Goal: Transaction & Acquisition: Book appointment/travel/reservation

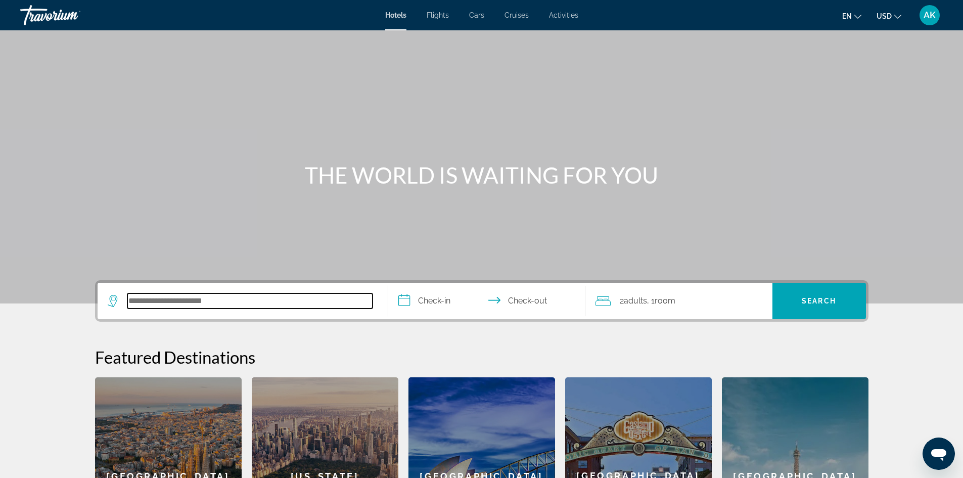
click at [161, 305] on input "Search hotel destination" at bounding box center [249, 300] width 245 height 15
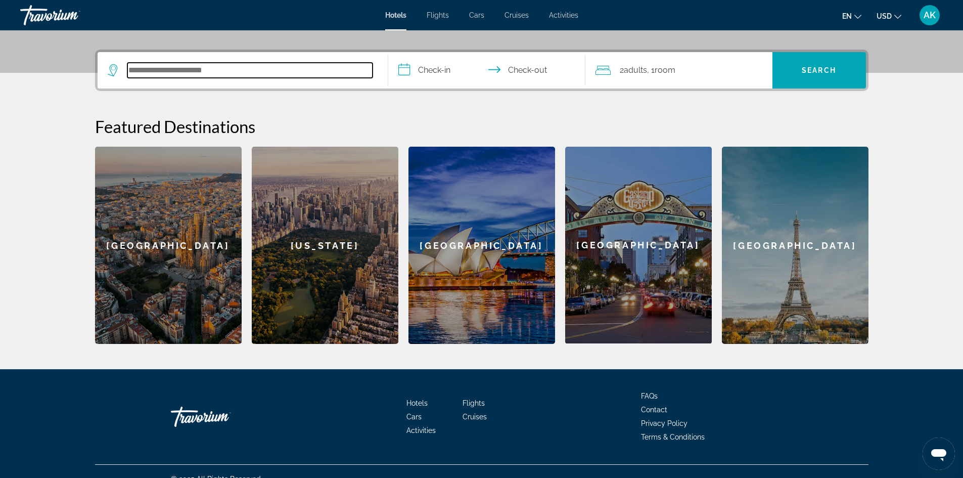
scroll to position [246, 0]
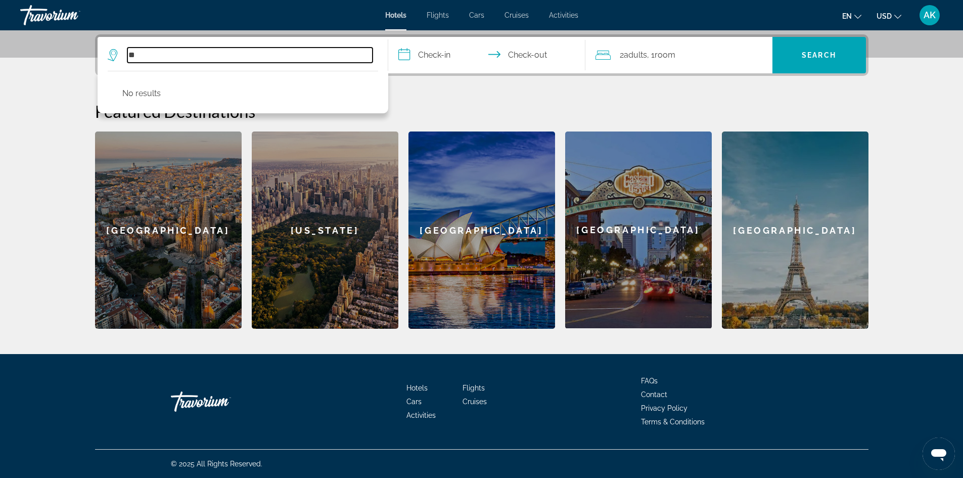
type input "*"
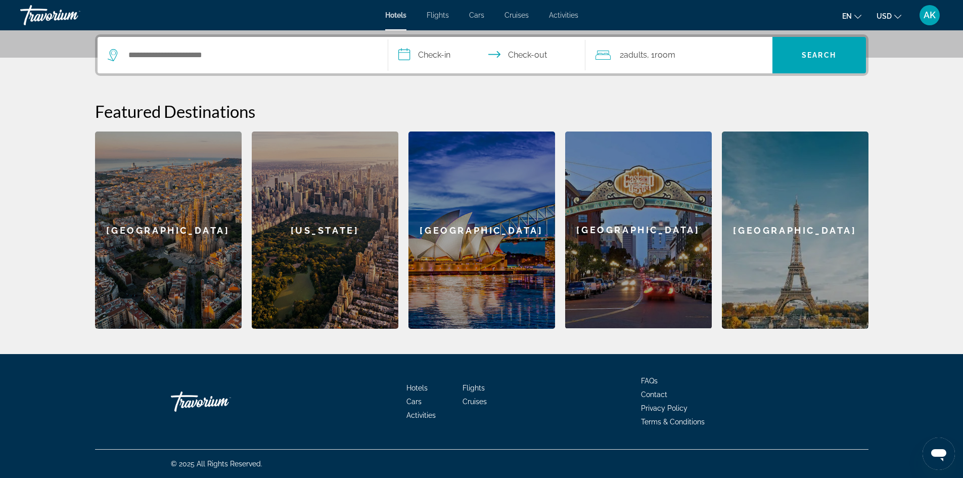
click at [858, 19] on button "en English Español Français Italiano Português русский" at bounding box center [851, 16] width 19 height 15
click at [832, 101] on button "русский" at bounding box center [831, 106] width 45 height 13
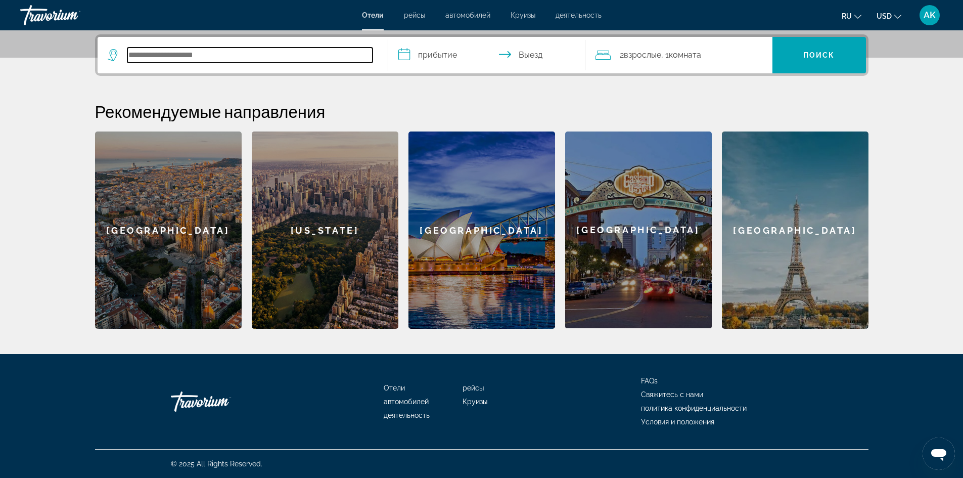
click at [142, 57] on input "Search hotel destination" at bounding box center [249, 55] width 245 height 15
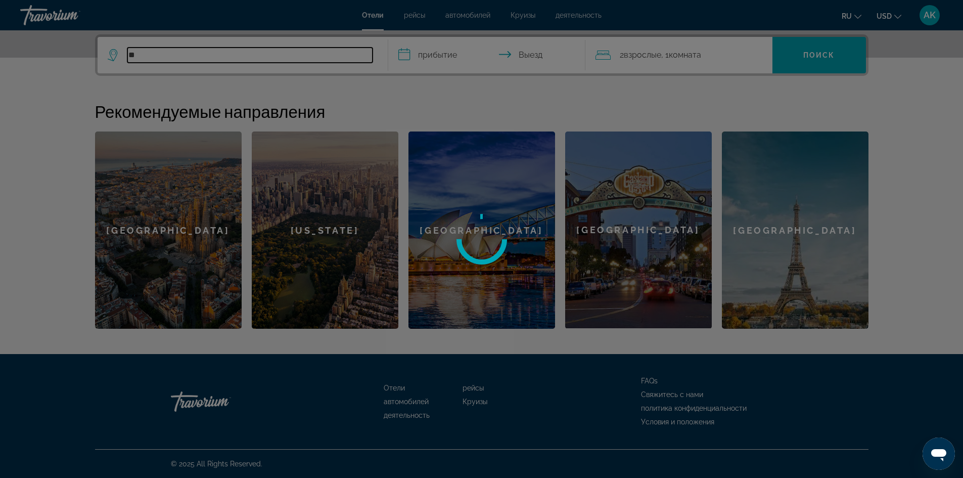
type input "*"
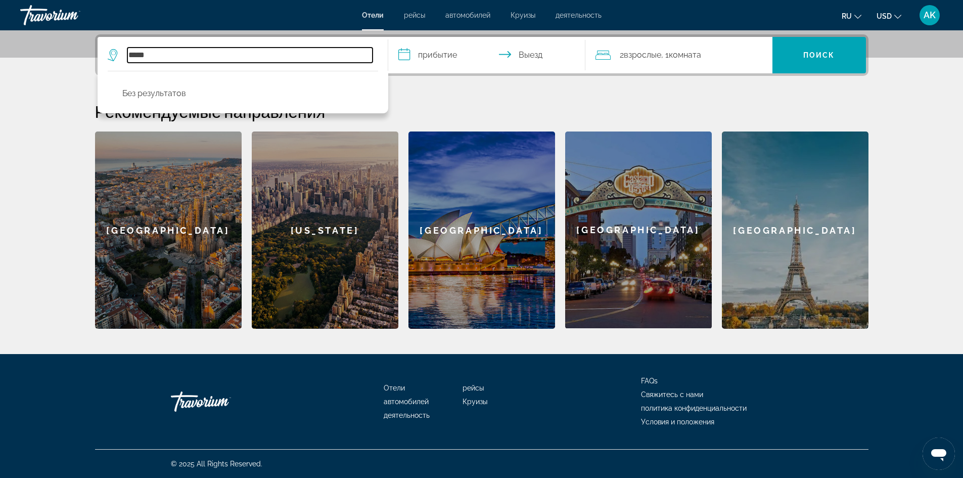
type input "*****"
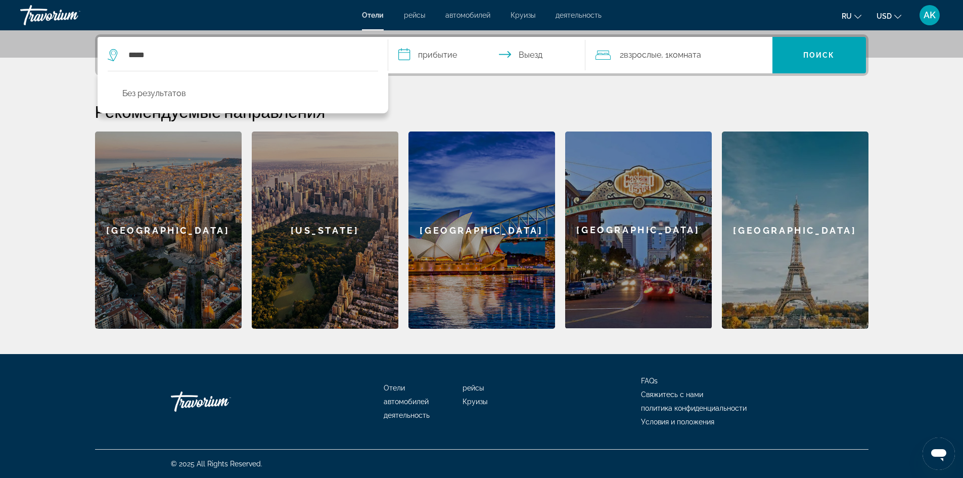
click at [403, 55] on input "**********" at bounding box center [488, 56] width 201 height 39
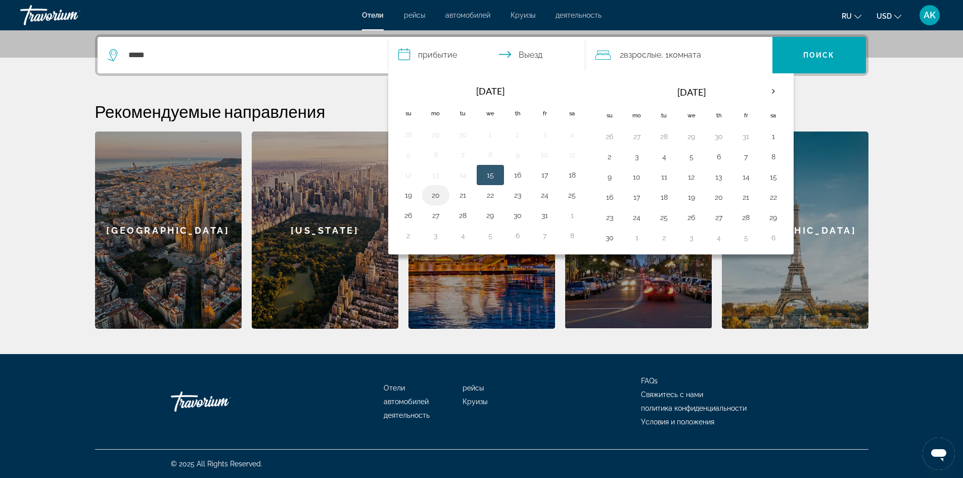
click at [434, 193] on button "20" at bounding box center [436, 195] width 16 height 14
click at [494, 193] on button "22" at bounding box center [490, 195] width 16 height 14
type input "**********"
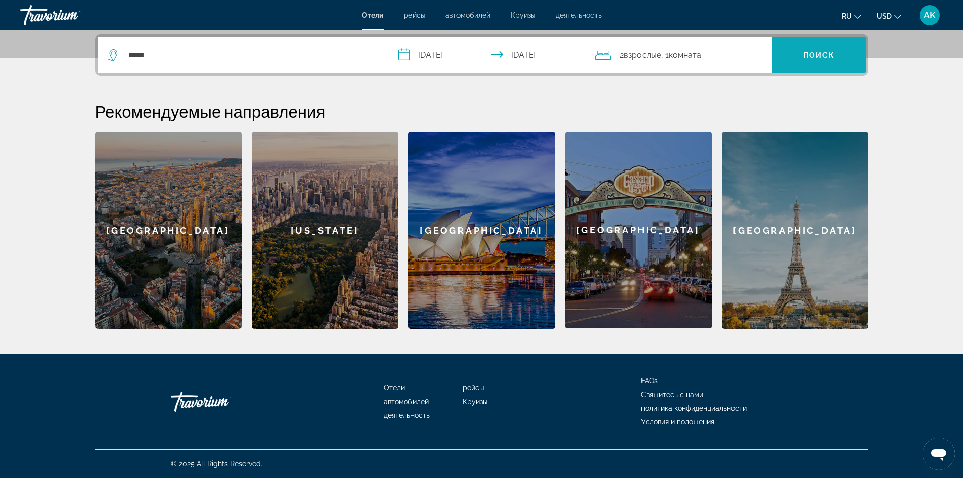
click at [803, 58] on span "Поиск" at bounding box center [819, 55] width 32 height 8
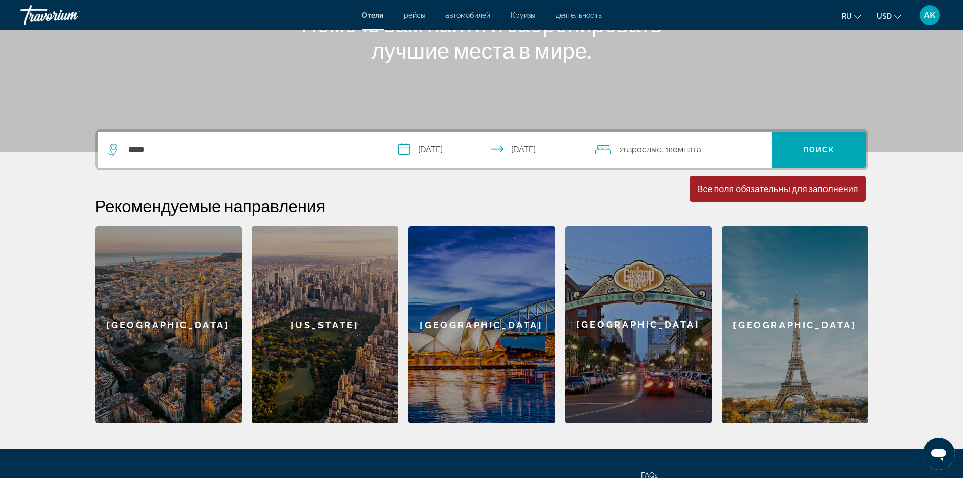
scroll to position [145, 0]
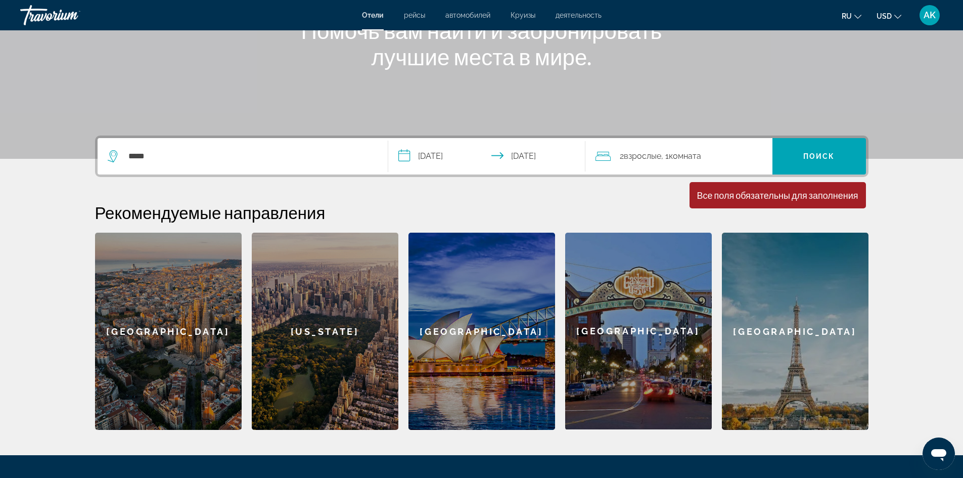
click at [643, 158] on span "Взрослые" at bounding box center [642, 156] width 37 height 10
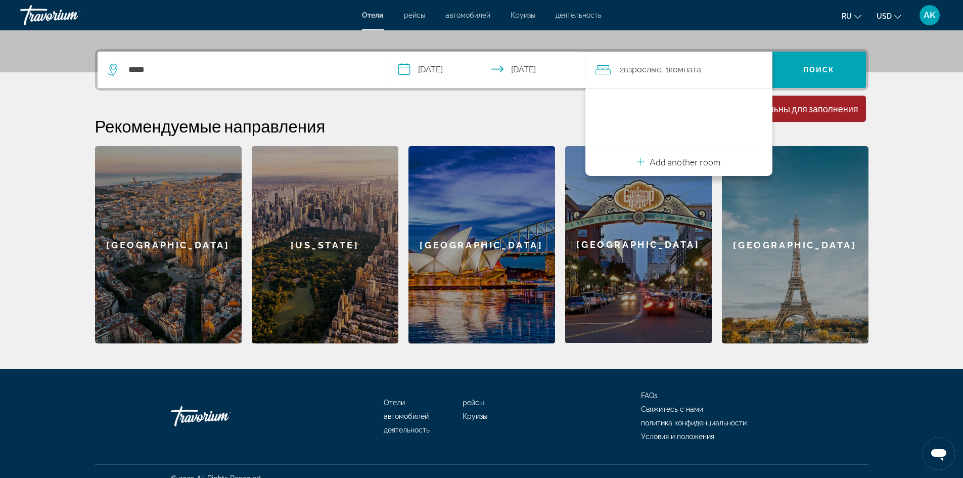
scroll to position [246, 0]
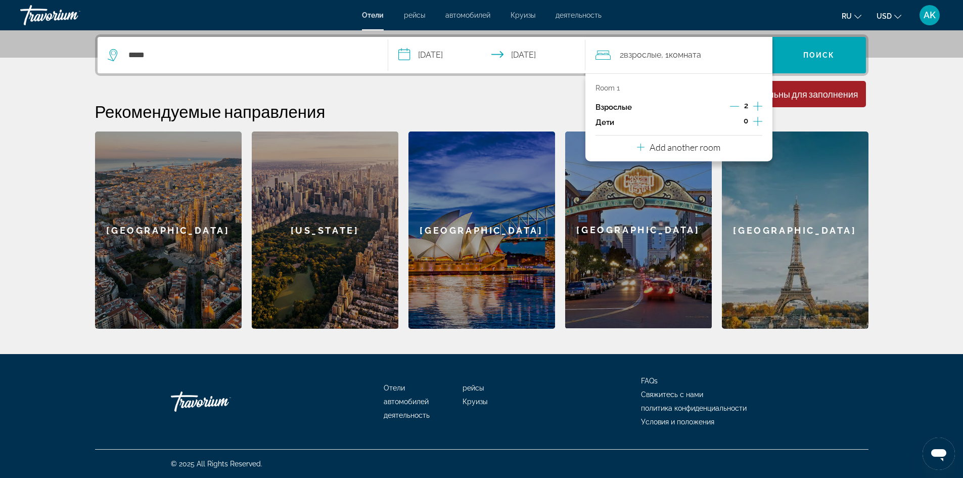
click at [613, 109] on p "Взрослые" at bounding box center [613, 107] width 36 height 9
click at [810, 58] on span "Поиск" at bounding box center [819, 55] width 32 height 8
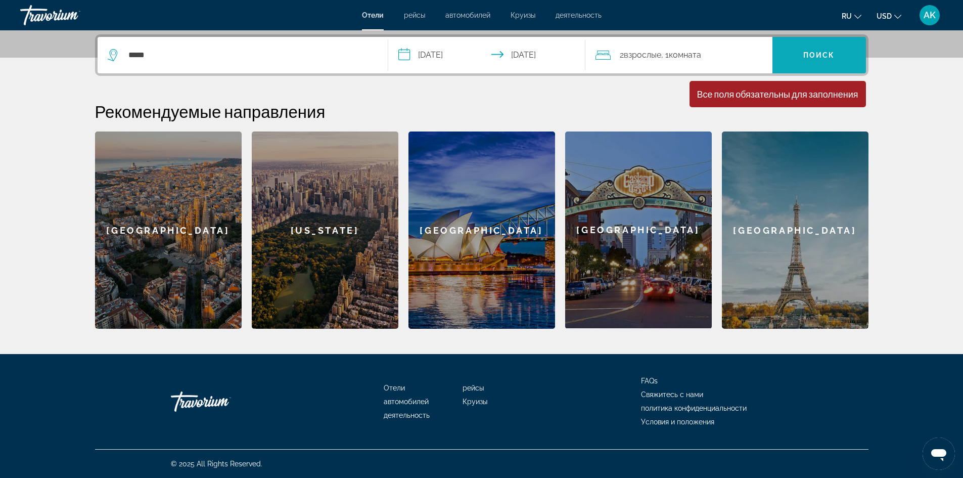
click at [810, 58] on span "Поиск" at bounding box center [819, 55] width 32 height 8
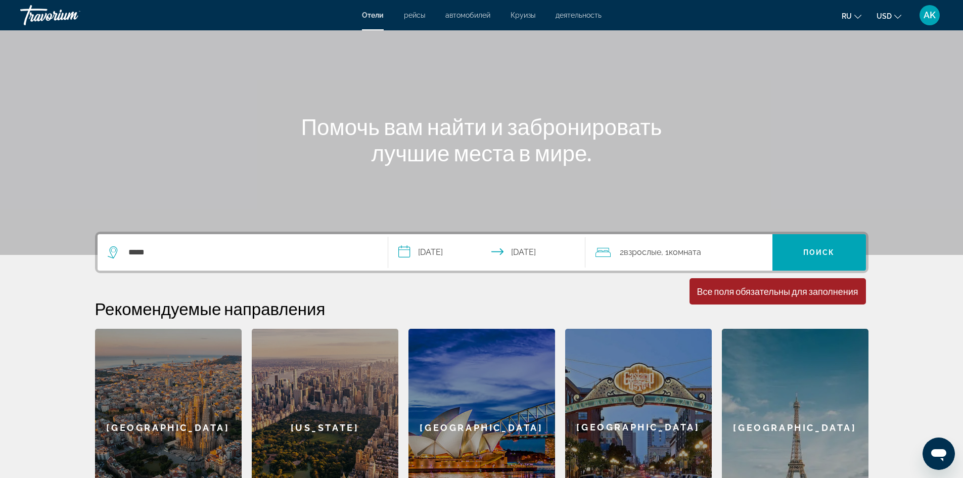
scroll to position [43, 0]
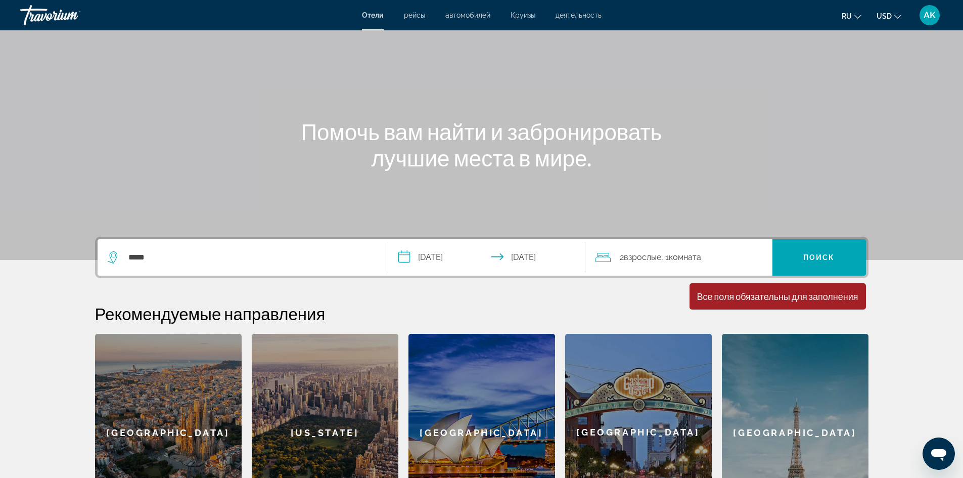
click at [714, 297] on div "Все поля обязательны для заполнения" at bounding box center [777, 296] width 161 height 11
click at [795, 259] on span "Search" at bounding box center [818, 257] width 93 height 24
click at [110, 258] on icon "Search widget" at bounding box center [114, 257] width 12 height 12
click at [937, 453] on icon "Открыть окно обмена сообщениями" at bounding box center [938, 455] width 15 height 12
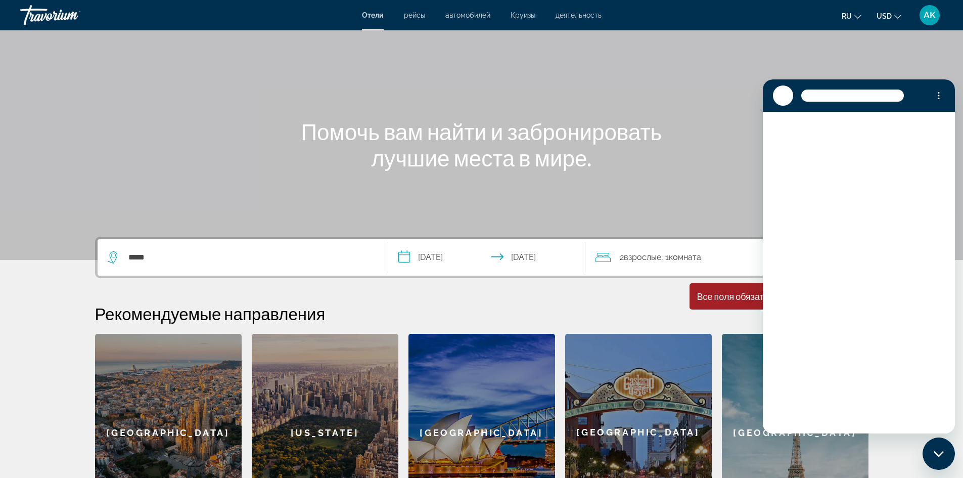
scroll to position [0, 0]
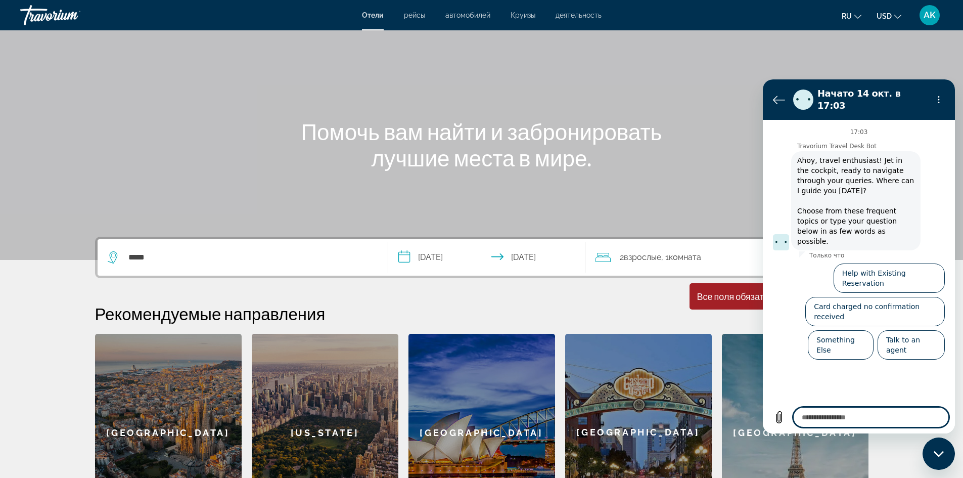
click at [698, 203] on div "Main content" at bounding box center [481, 108] width 963 height 303
click at [776, 96] on icon "Вернуться к списку разговоров" at bounding box center [778, 100] width 11 height 8
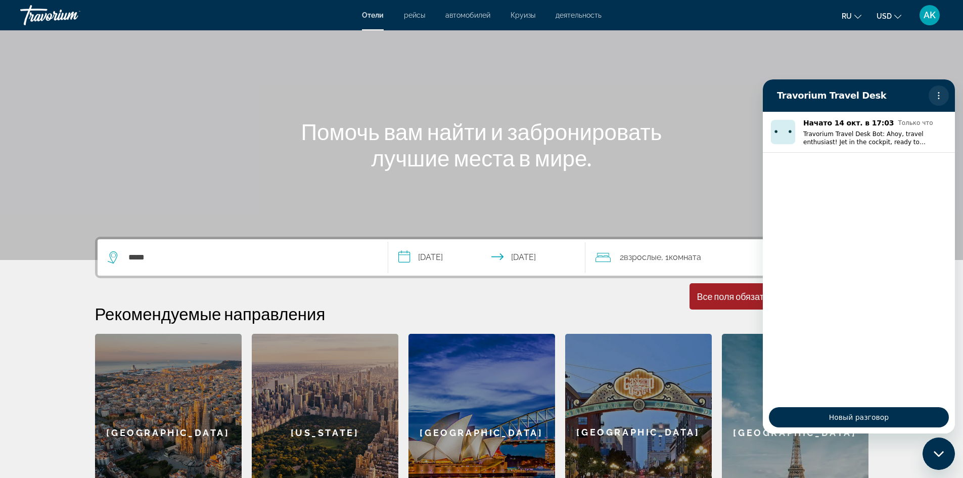
click at [936, 93] on icon "Меню параметров" at bounding box center [938, 95] width 8 height 8
click at [862, 70] on div "Main content" at bounding box center [481, 108] width 963 height 303
click at [754, 59] on div "Main content" at bounding box center [481, 108] width 963 height 303
click at [940, 93] on icon "Меню параметров" at bounding box center [938, 95] width 8 height 8
click at [939, 457] on div "Закрыть окно обмена сообщениями" at bounding box center [938, 453] width 30 height 30
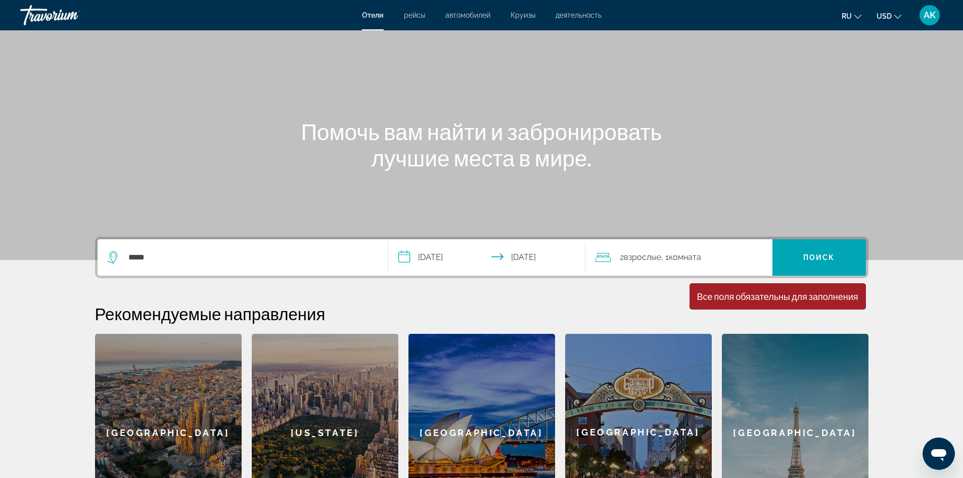
scroll to position [94, 0]
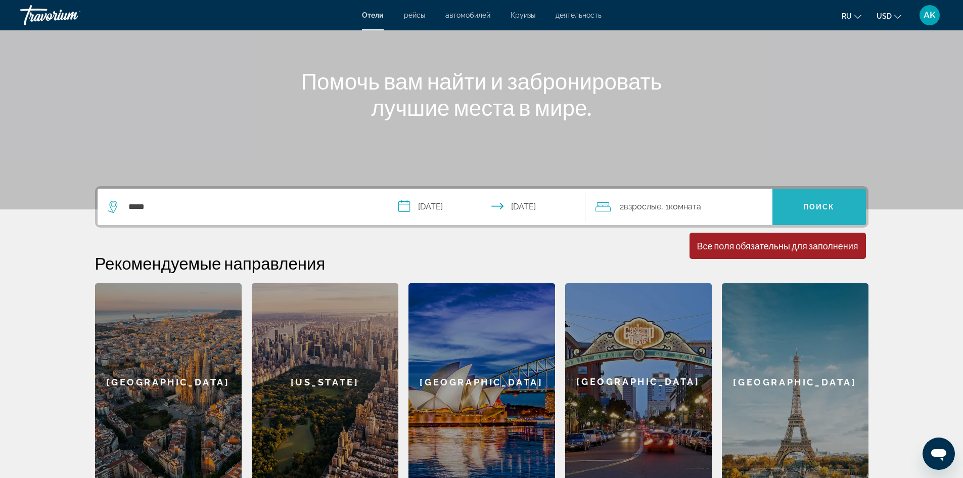
click at [815, 206] on span "Поиск" at bounding box center [819, 207] width 32 height 8
click at [805, 204] on span "Поиск" at bounding box center [819, 207] width 32 height 8
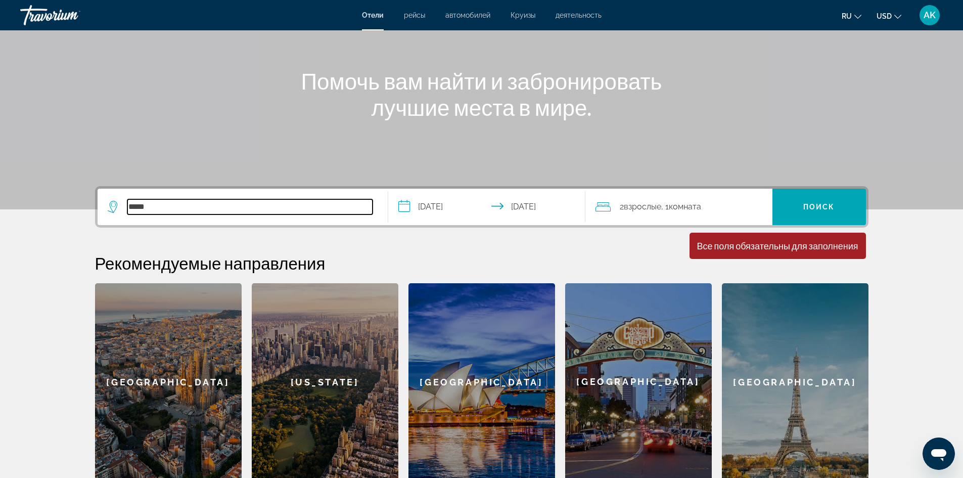
click at [146, 206] on input "*****" at bounding box center [249, 206] width 245 height 15
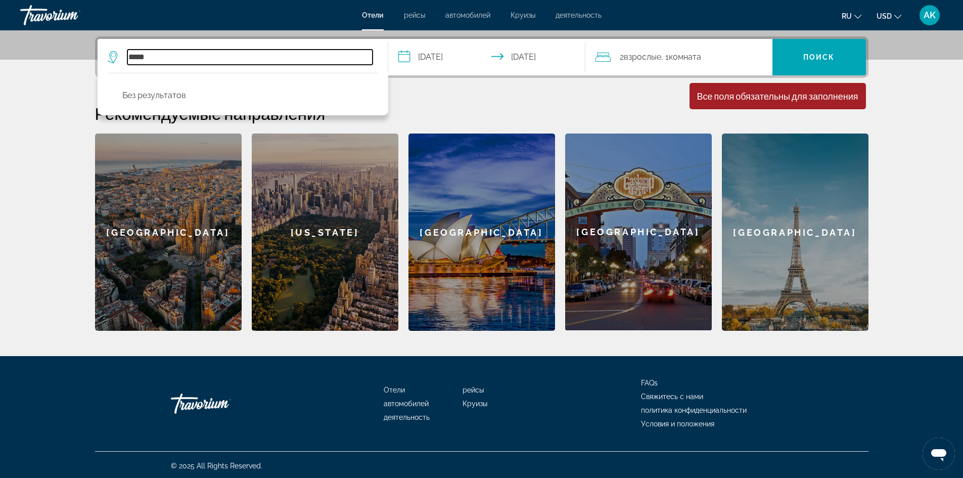
scroll to position [246, 0]
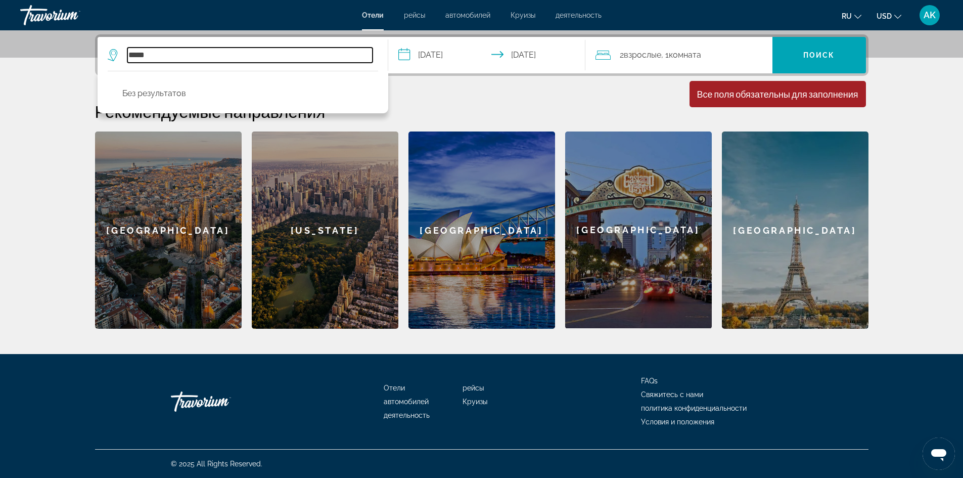
drag, startPoint x: 170, startPoint y: 57, endPoint x: 113, endPoint y: 60, distance: 57.7
click at [114, 60] on div "*****" at bounding box center [240, 55] width 265 height 15
type input "*****"
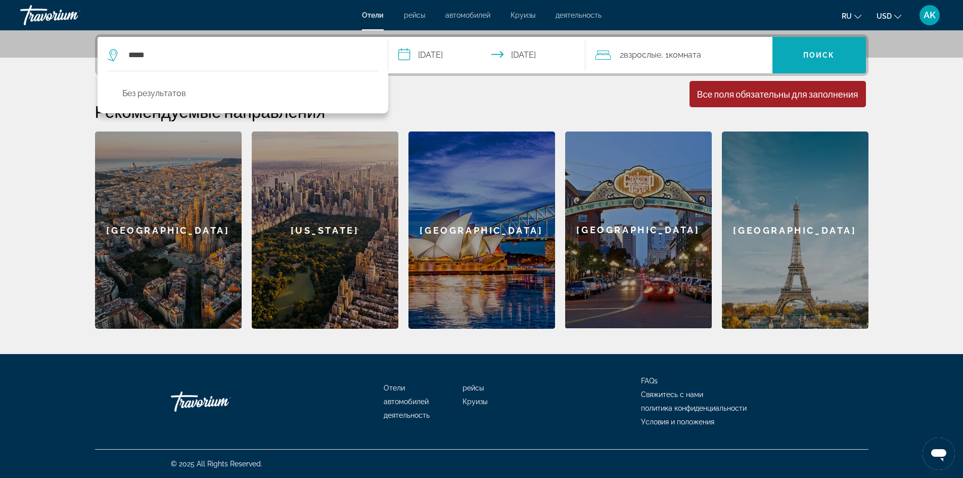
click at [811, 52] on span "Поиск" at bounding box center [819, 55] width 32 height 8
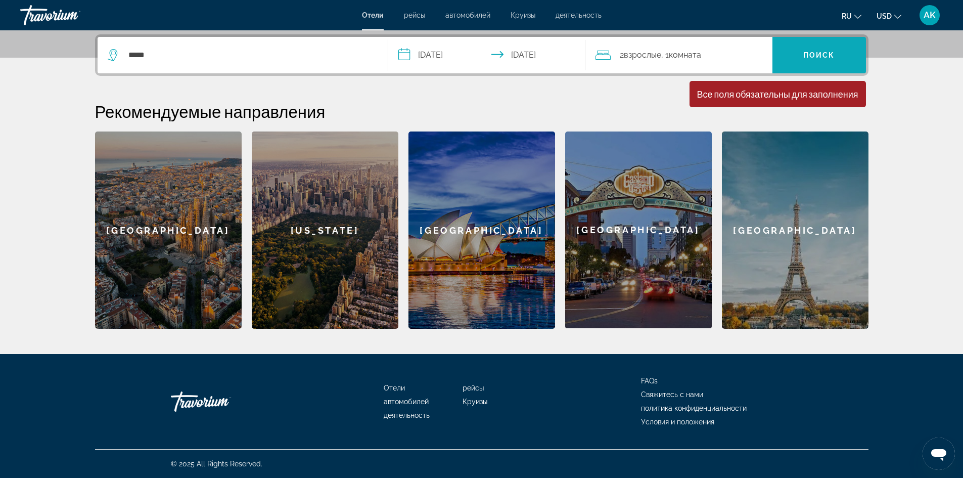
click at [808, 56] on span "Поиск" at bounding box center [819, 55] width 32 height 8
click at [691, 54] on span "Комната" at bounding box center [685, 55] width 32 height 10
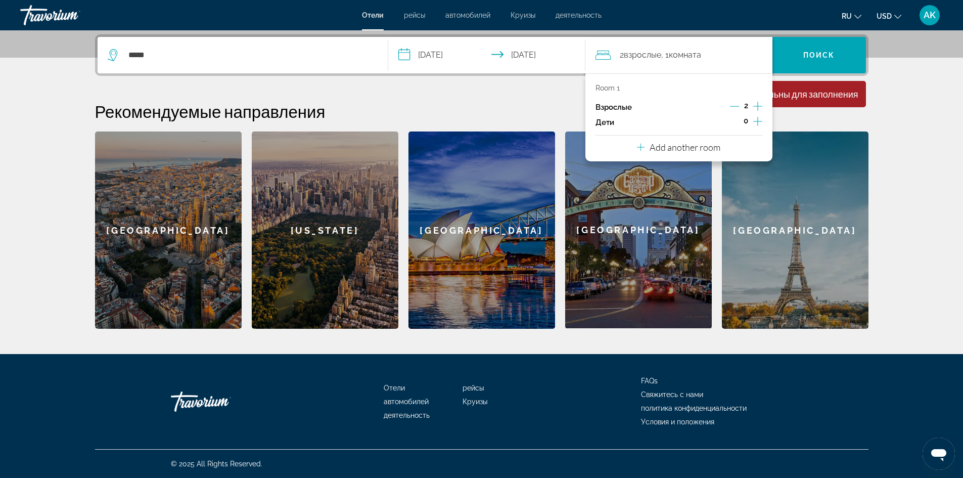
click at [640, 147] on icon "Travelers: 2 adults, 0 children" at bounding box center [641, 148] width 8 height 8
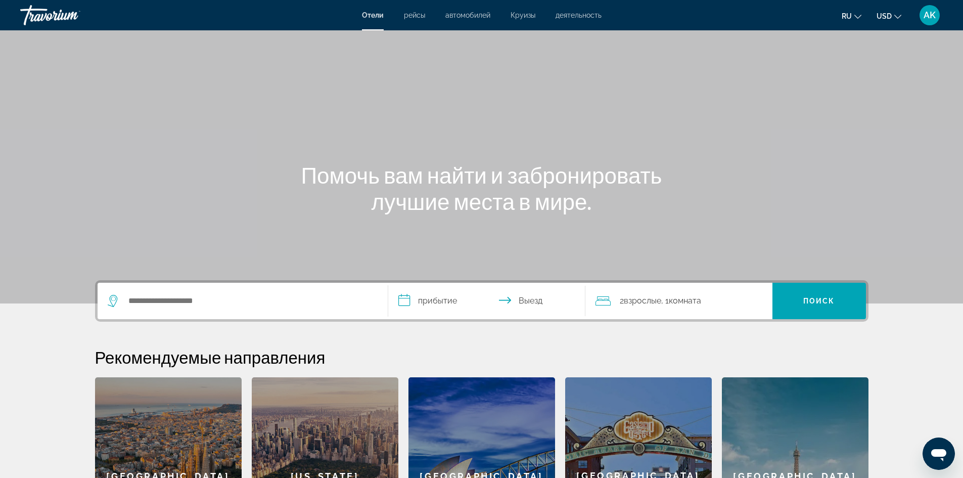
click at [184, 292] on div "Search widget" at bounding box center [243, 301] width 270 height 36
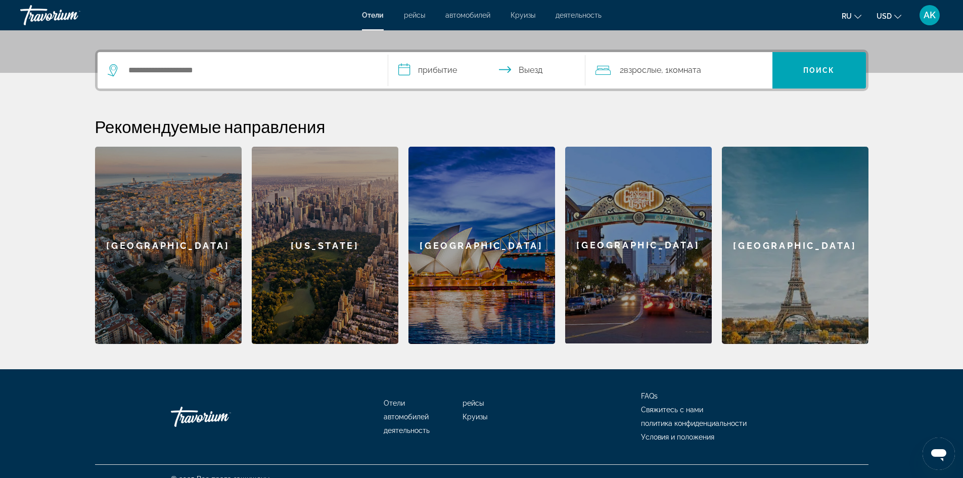
scroll to position [246, 0]
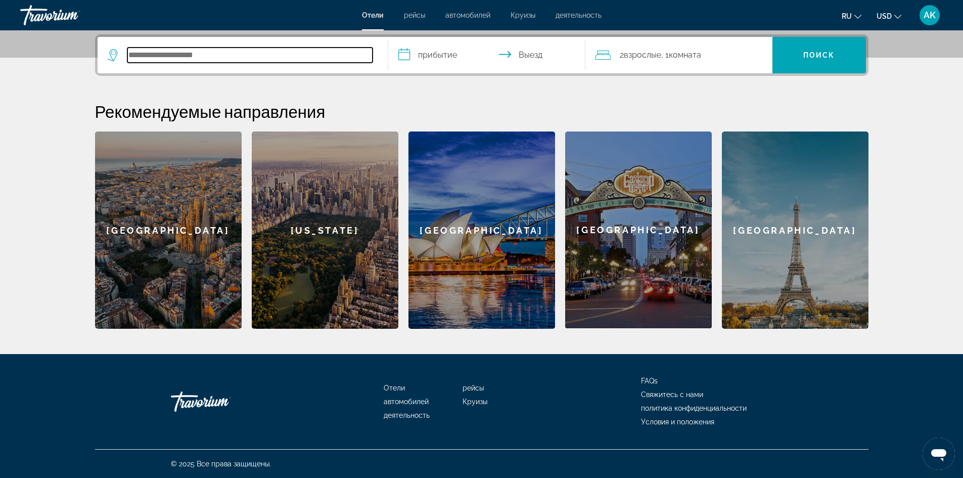
click at [140, 60] on input "Search hotel destination" at bounding box center [249, 55] width 245 height 15
type input "*****"
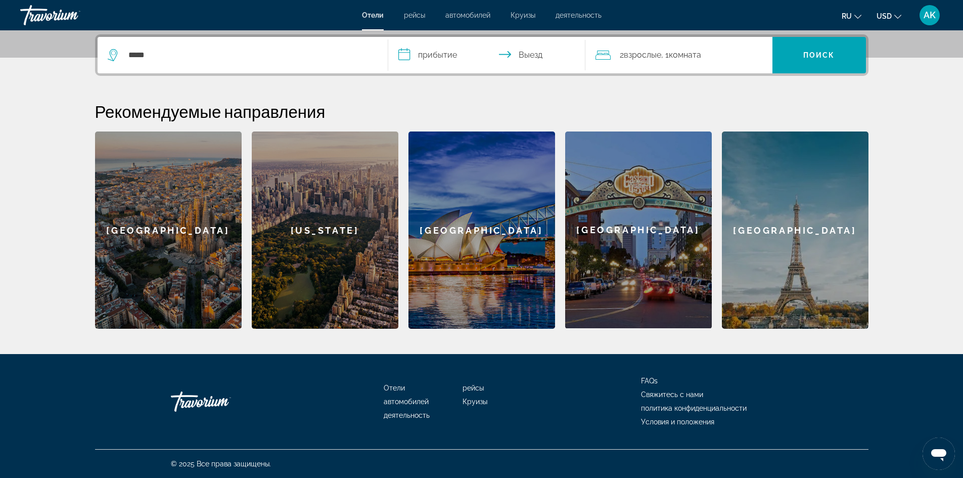
click at [406, 55] on input "**********" at bounding box center [488, 56] width 201 height 39
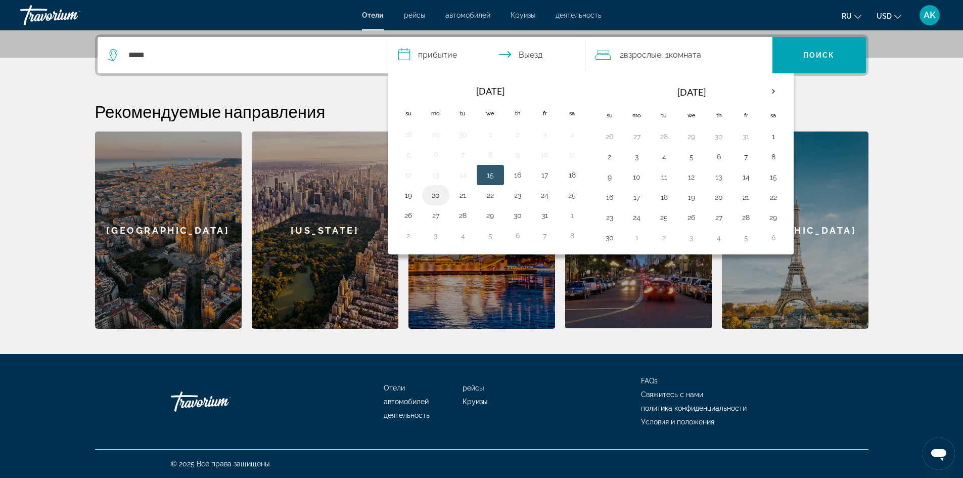
click at [431, 195] on button "20" at bounding box center [436, 195] width 16 height 14
click at [488, 196] on button "22" at bounding box center [490, 195] width 16 height 14
type input "**********"
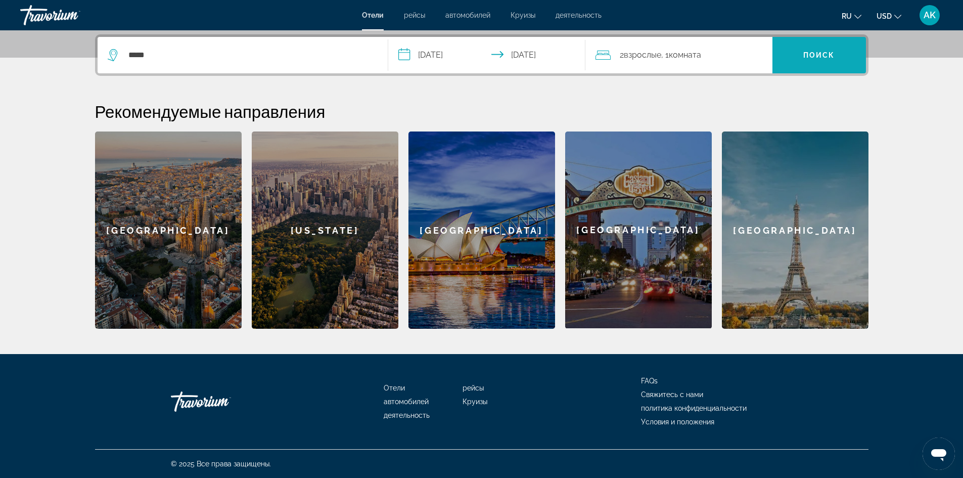
click at [796, 56] on span "Search" at bounding box center [818, 55] width 93 height 24
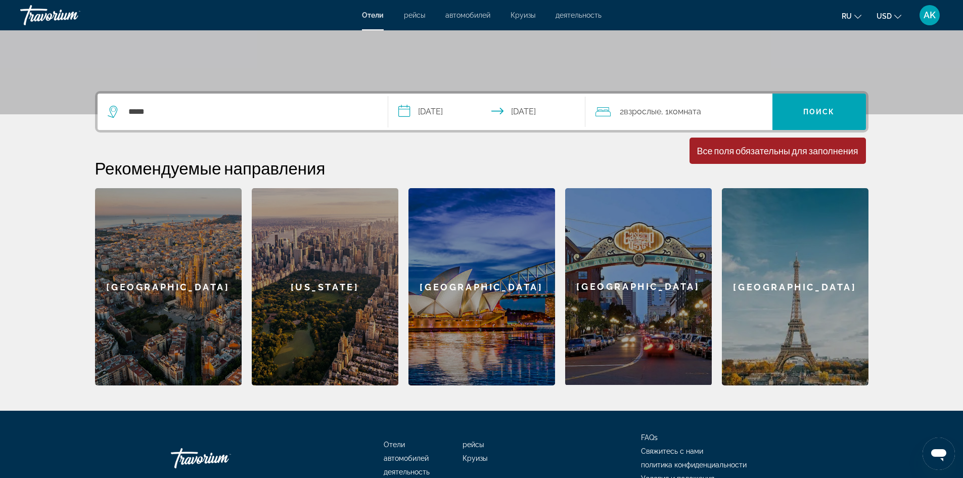
scroll to position [94, 0]
